Goal: Task Accomplishment & Management: Manage account settings

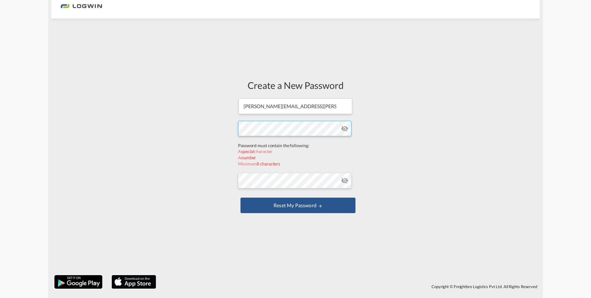
click at [269, 144] on form "[PERSON_NAME][EMAIL_ADDRESS][PERSON_NAME][DOMAIN_NAME] Password must contain th…" at bounding box center [295, 156] width 115 height 117
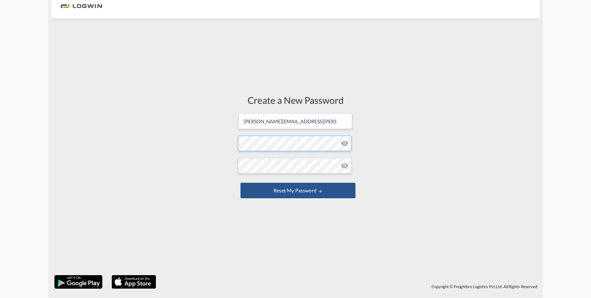
click at [277, 145] on form "[PERSON_NAME][EMAIL_ADDRESS][PERSON_NAME][DOMAIN_NAME] Password must contain th…" at bounding box center [295, 156] width 115 height 87
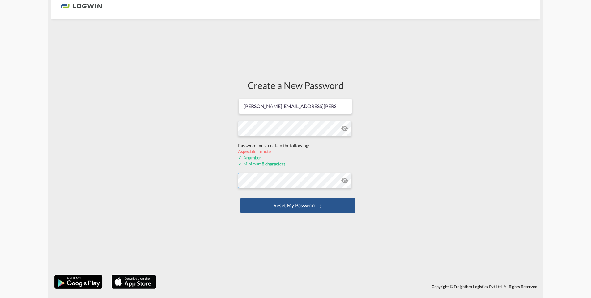
click at [262, 181] on form "[PERSON_NAME][EMAIL_ADDRESS][PERSON_NAME][DOMAIN_NAME] Password must contain th…" at bounding box center [295, 156] width 115 height 117
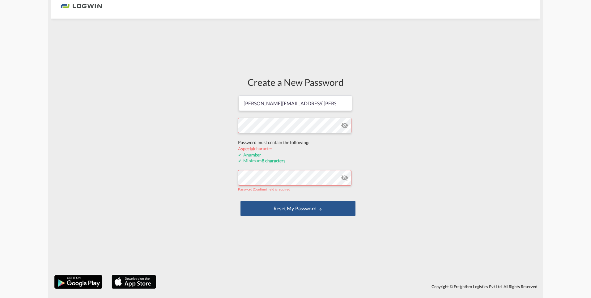
click at [296, 143] on form "[PERSON_NAME][EMAIL_ADDRESS][PERSON_NAME][DOMAIN_NAME] Password must contain th…" at bounding box center [295, 156] width 115 height 123
click at [286, 175] on md-input-container "Password (Confirm) field is required" at bounding box center [295, 180] width 115 height 23
click at [236, 138] on div "Create a New Password [PERSON_NAME][EMAIL_ADDRESS][PERSON_NAME][DOMAIN_NAME] Pa…" at bounding box center [296, 147] width 124 height 250
click at [281, 176] on md-input-container "Password (Confirm) field is required" at bounding box center [295, 180] width 115 height 23
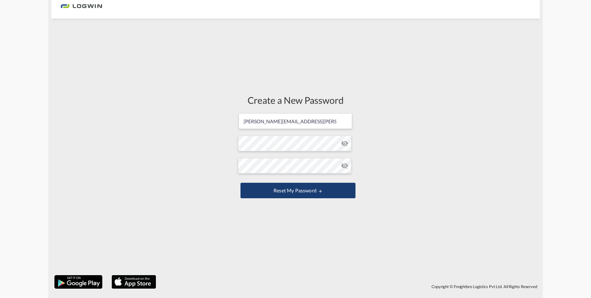
click at [290, 191] on button "Reset my password" at bounding box center [298, 190] width 115 height 15
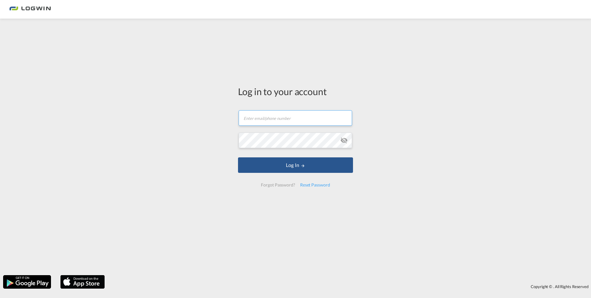
type input "[PERSON_NAME][EMAIL_ADDRESS][PERSON_NAME][DOMAIN_NAME]"
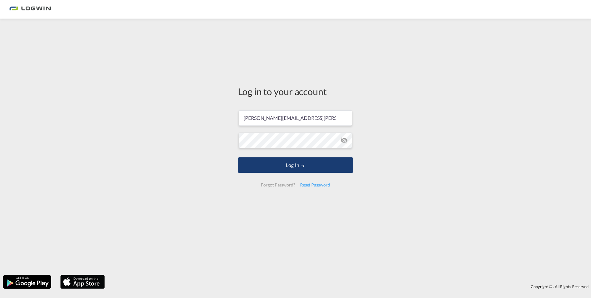
click at [292, 162] on button "Log In" at bounding box center [295, 164] width 115 height 15
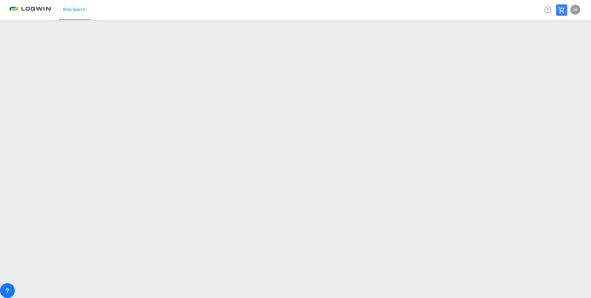
click at [172, 3] on div "Rate Search Help Resources Product Release M My Profile Logout" at bounding box center [295, 9] width 573 height 19
